Goal: Information Seeking & Learning: Learn about a topic

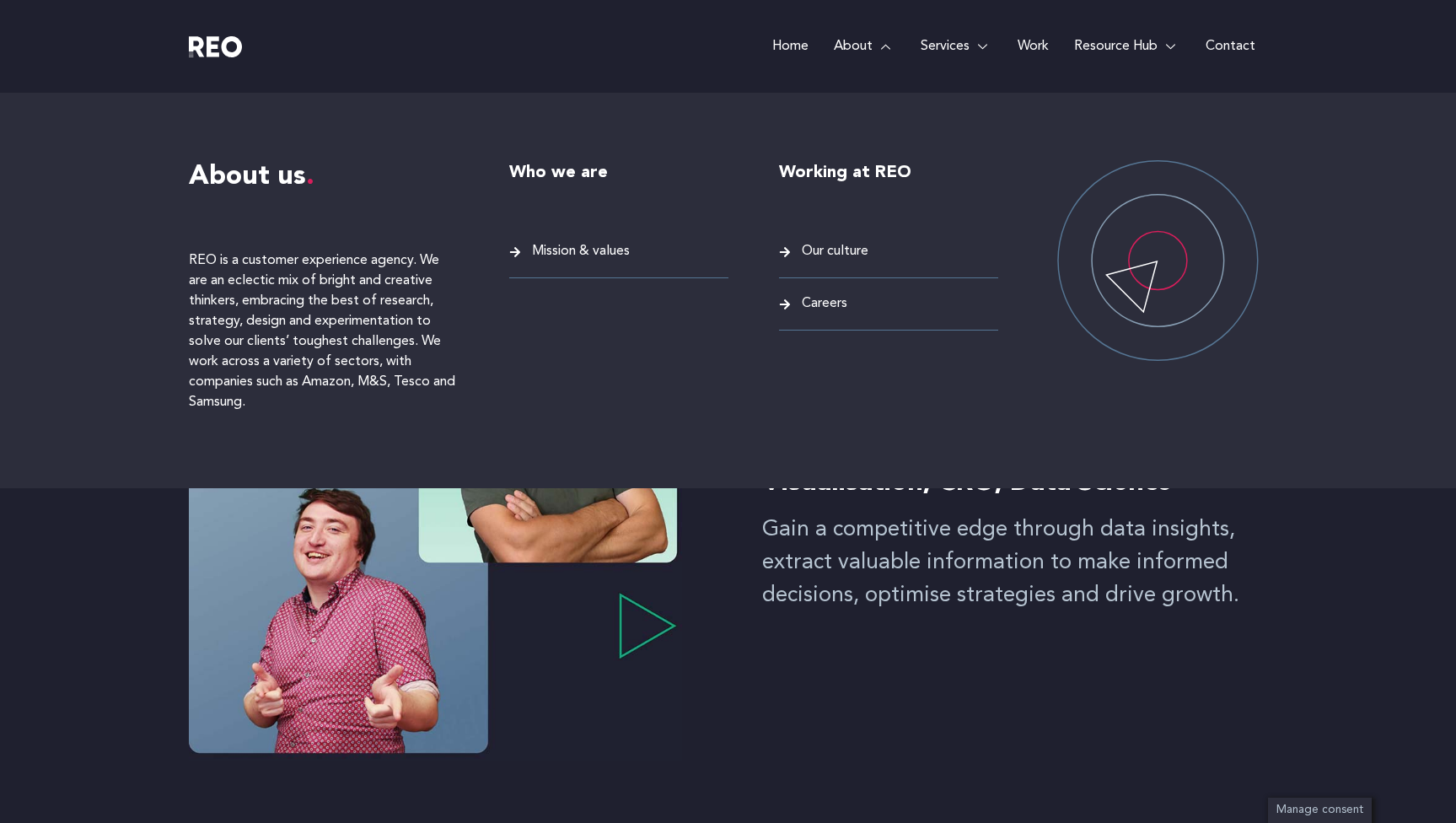
click at [1203, 413] on div at bounding box center [1158, 290] width 220 height 261
click at [557, 248] on span "Mission & values" at bounding box center [578, 251] width 102 height 22
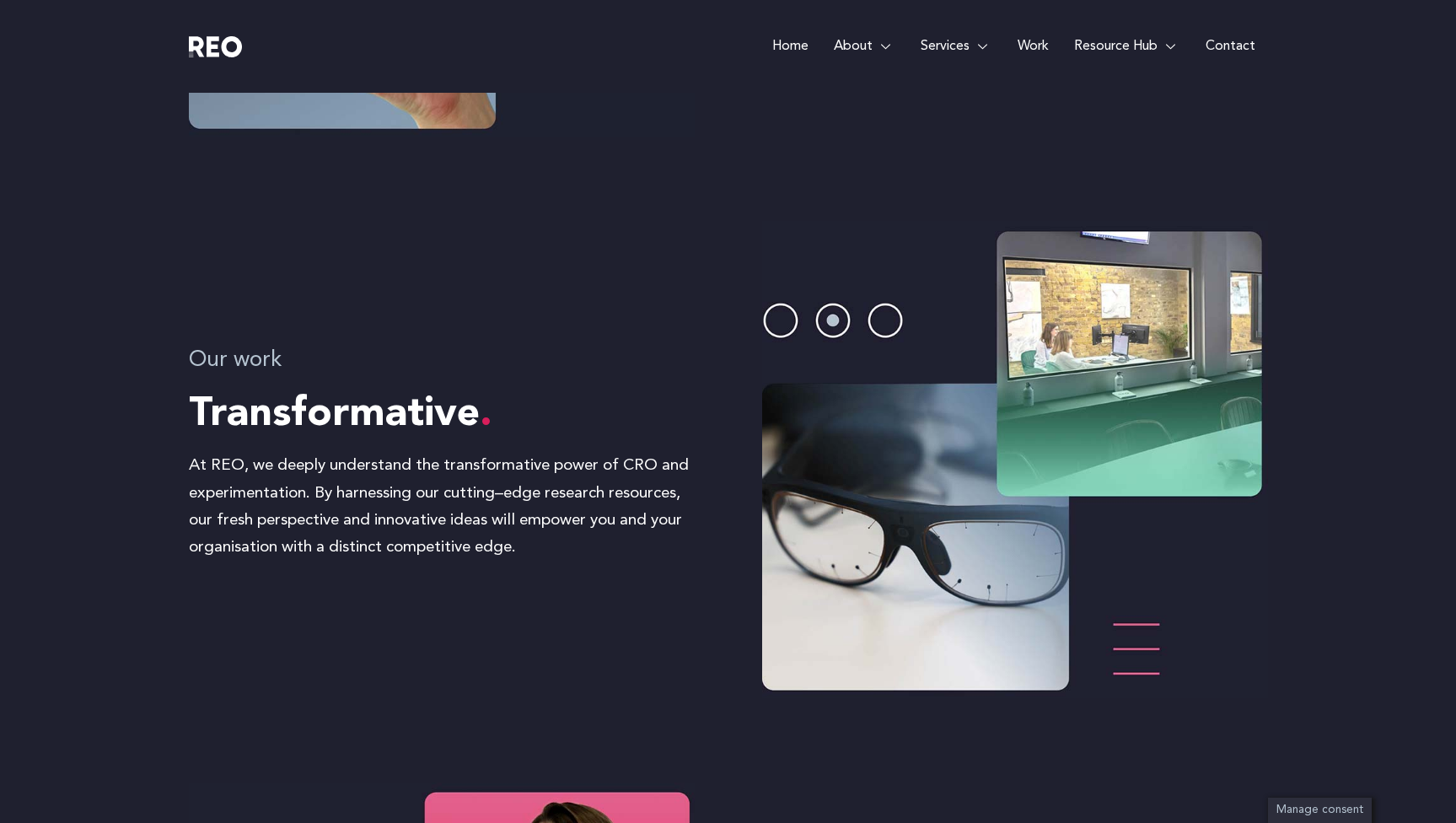
scroll to position [1487, 0]
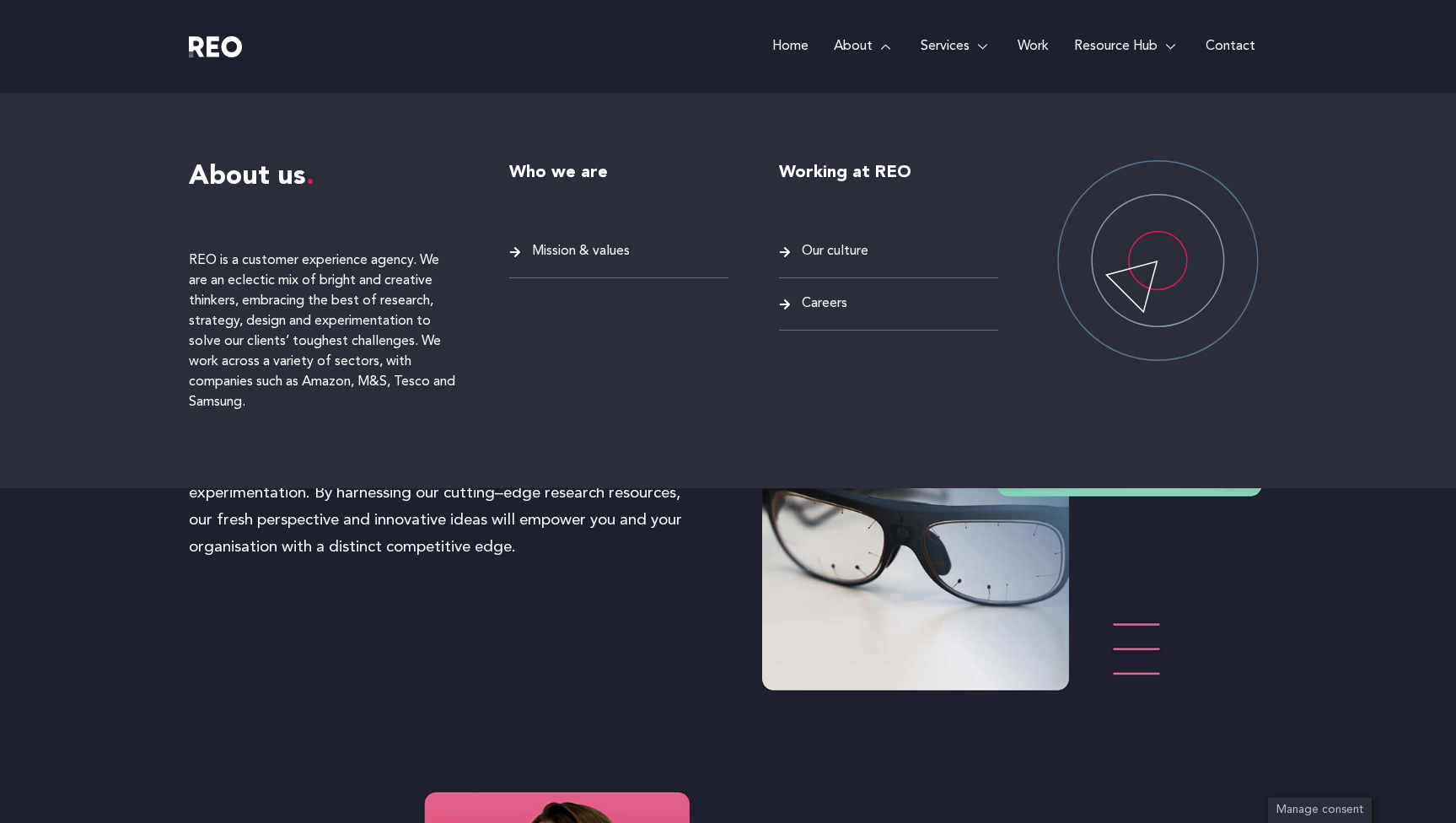
click at [815, 301] on span "Careers" at bounding box center [822, 304] width 50 height 22
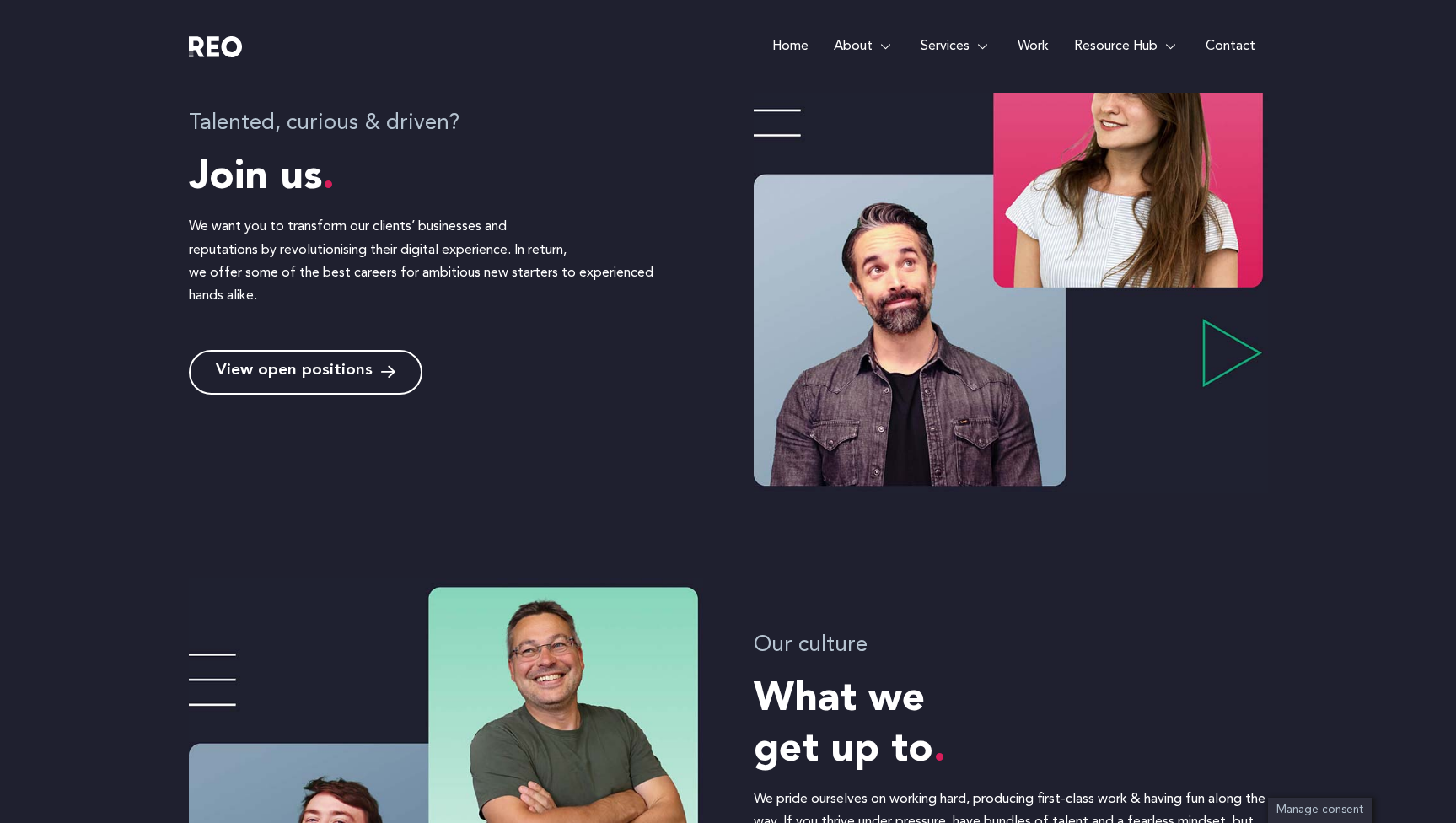
scroll to position [578, 0]
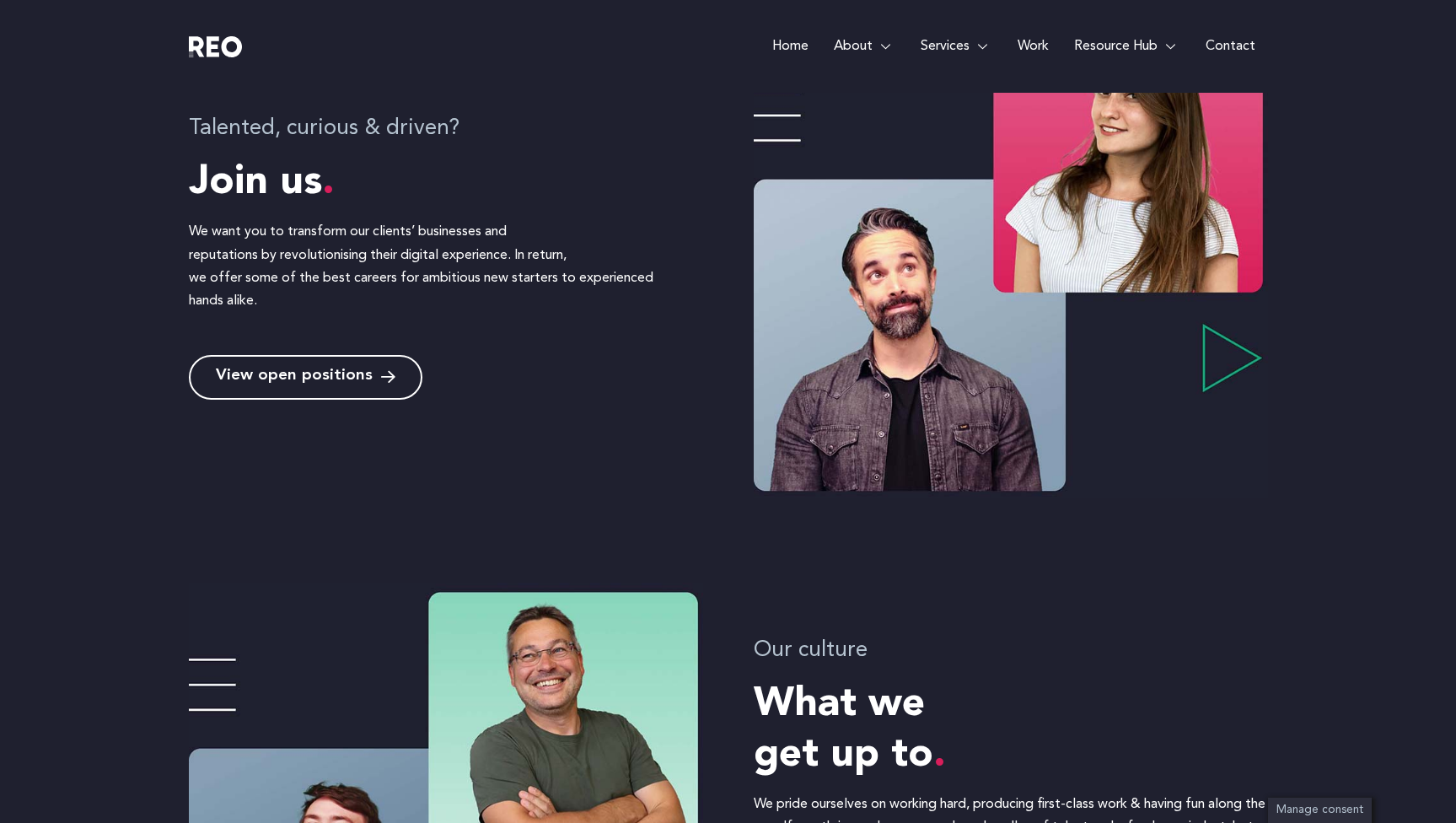
click at [265, 383] on span "View open positions" at bounding box center [294, 376] width 157 height 16
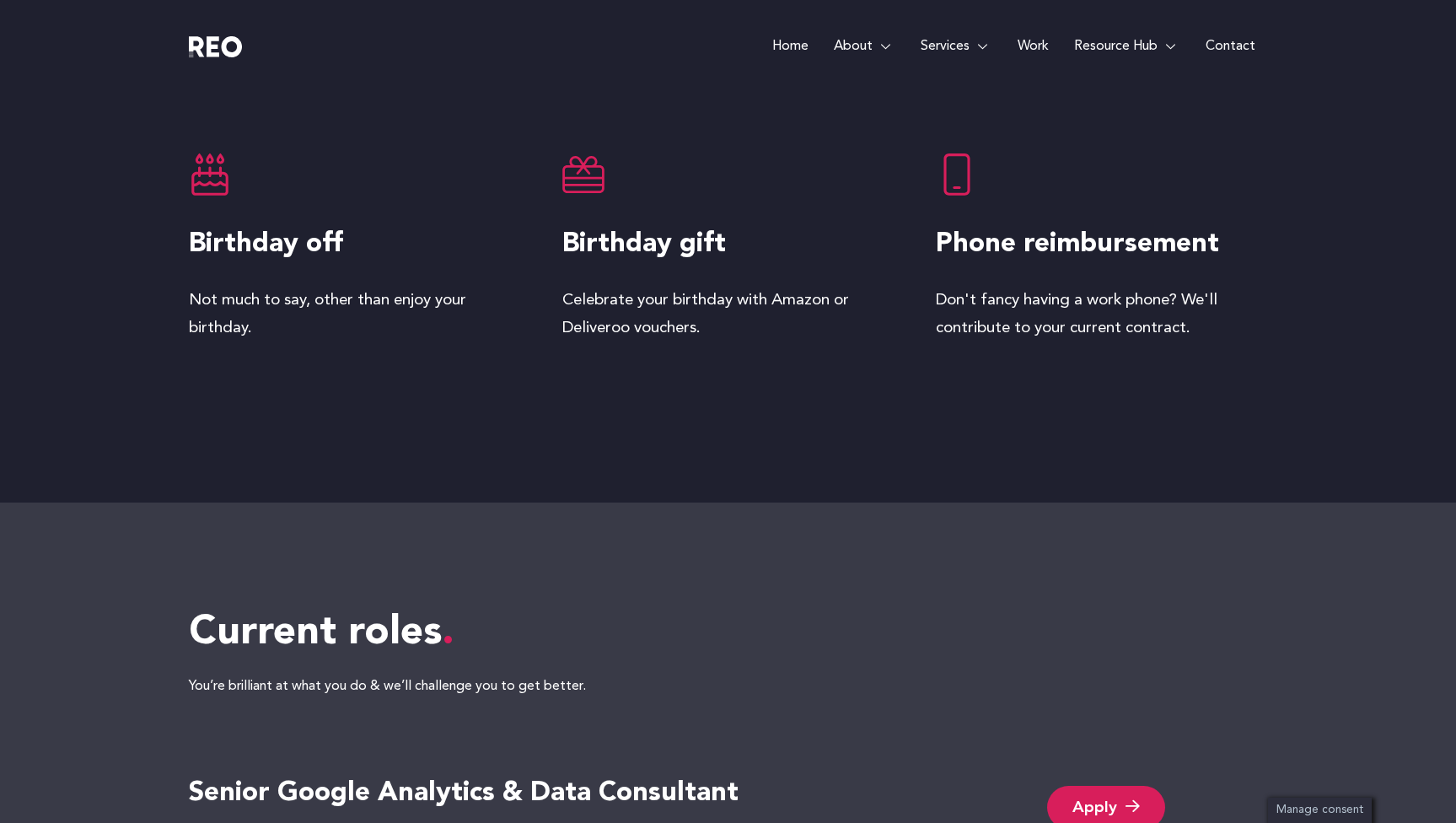
scroll to position [3557, 0]
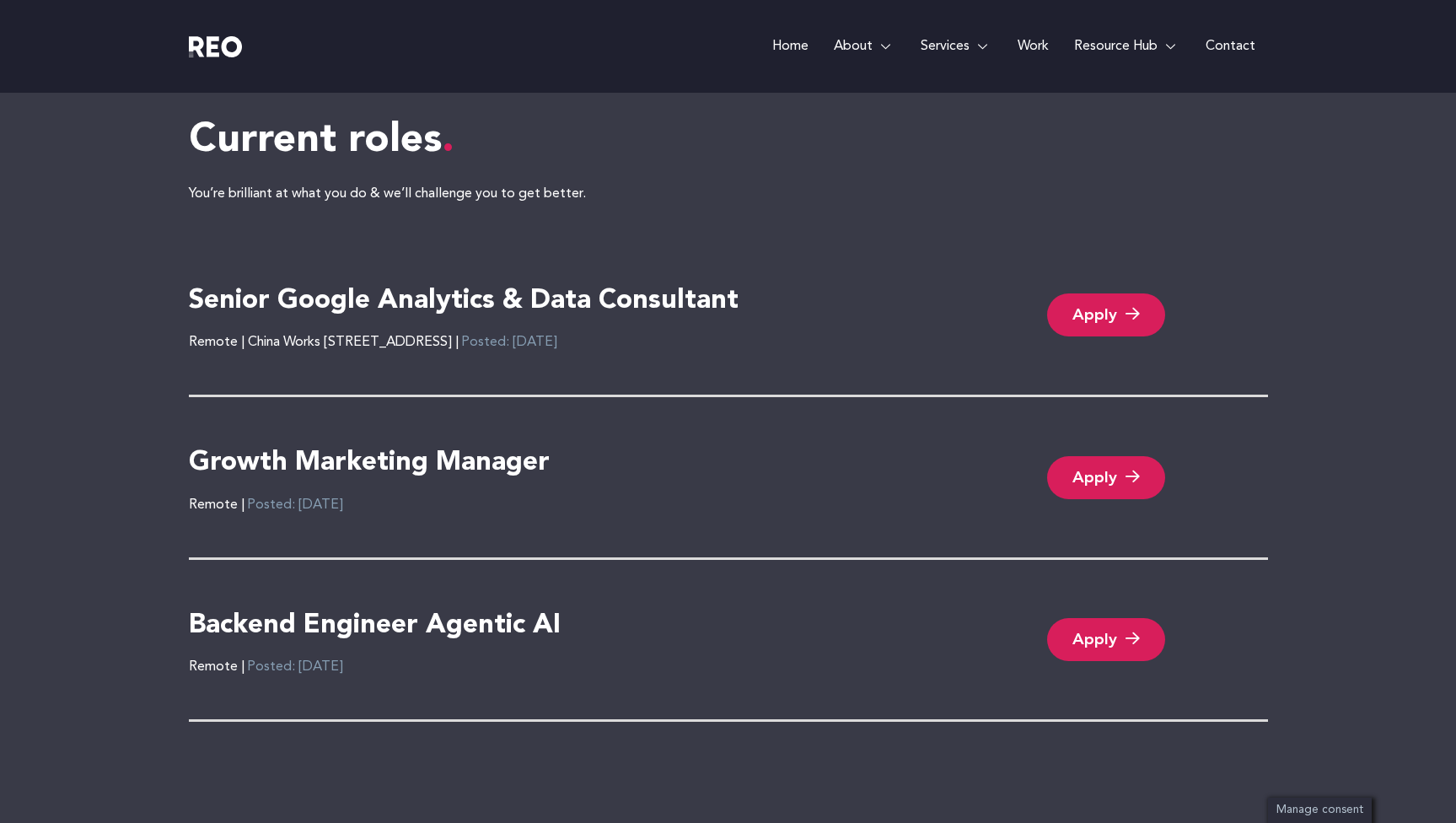
click at [579, 297] on h4 "Senior Google Analytics & Data Consultant" at bounding box center [464, 302] width 550 height 35
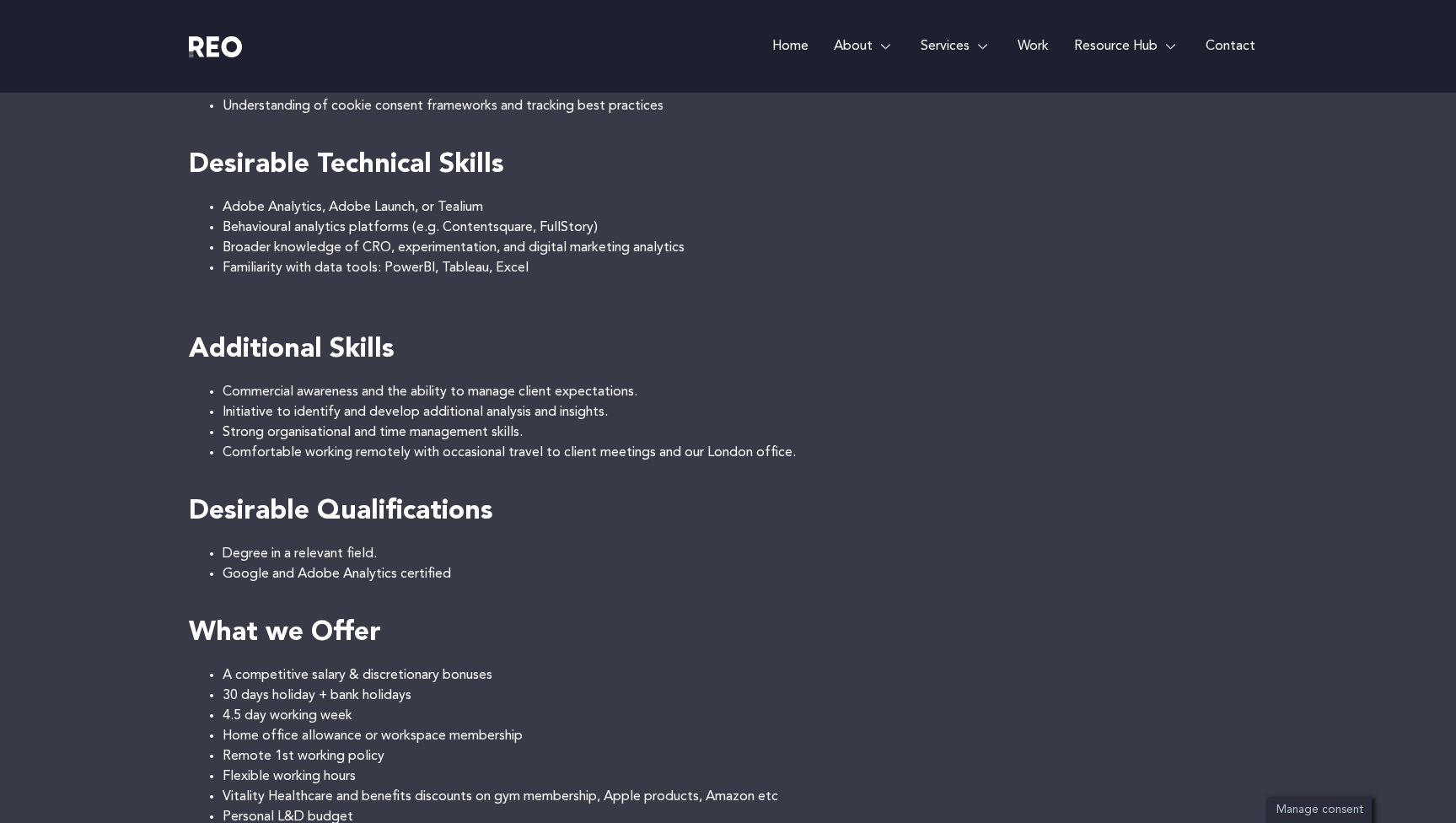
scroll to position [1151, 0]
